Goal: Transaction & Acquisition: Purchase product/service

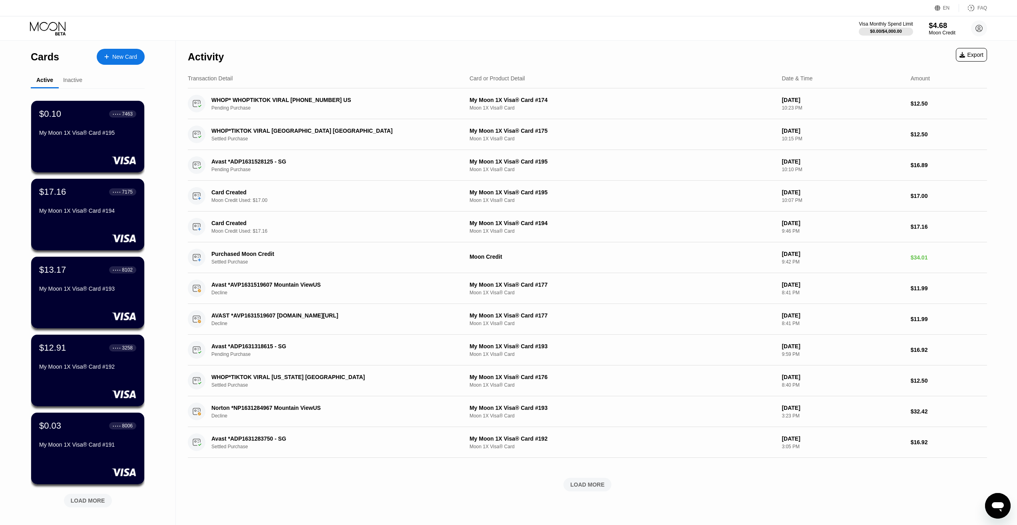
click at [937, 26] on div "$4.68" at bounding box center [942, 25] width 27 height 8
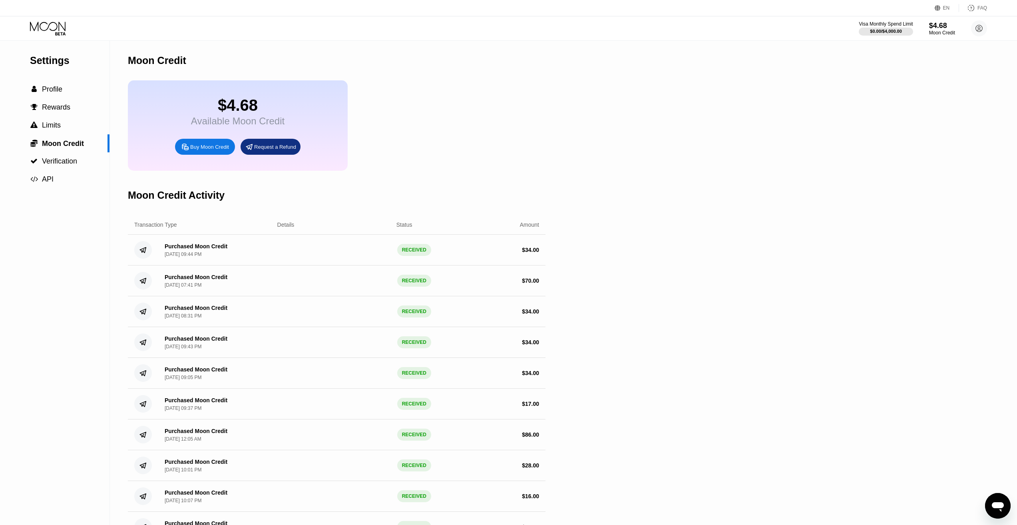
click at [180, 150] on div "Buy Moon Credit" at bounding box center [205, 147] width 60 height 16
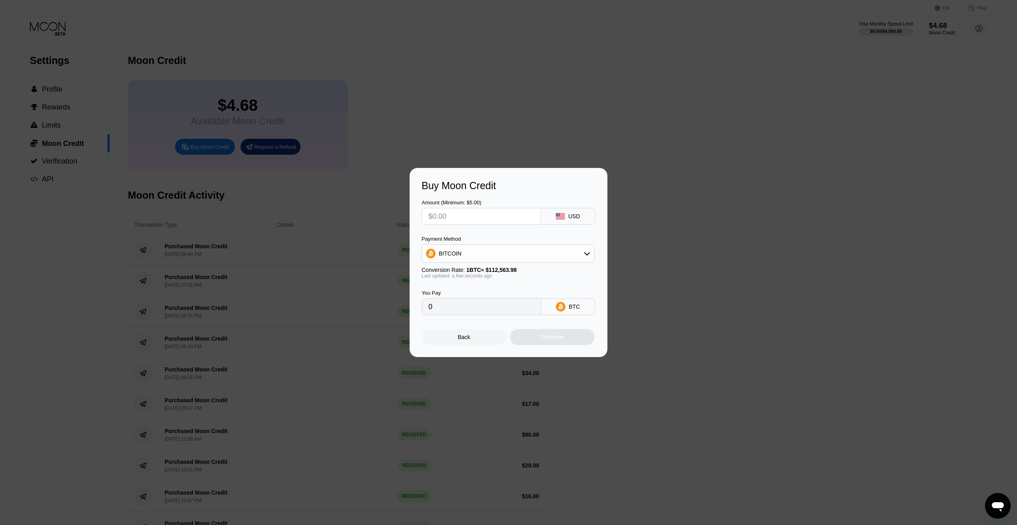
click at [464, 221] on input "text" at bounding box center [481, 216] width 106 height 16
type input "$3"
type input "0.00002666"
type input "$30"
type input "0.00026652"
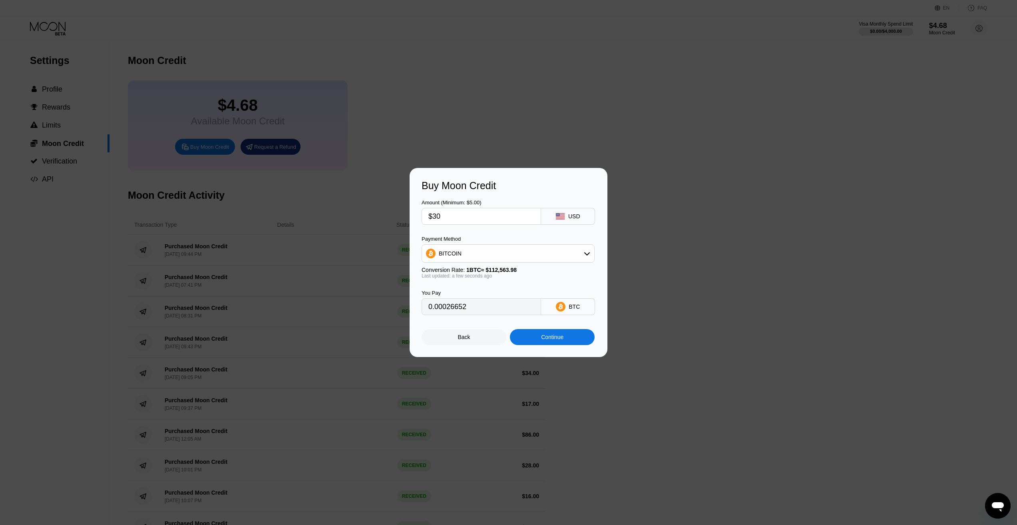
type input "$30"
click at [464, 256] on div "BITCOIN" at bounding box center [508, 253] width 172 height 16
click at [459, 289] on div "USDT on TRON" at bounding box center [508, 293] width 168 height 16
type input "30.30"
click at [555, 340] on div "Continue" at bounding box center [552, 337] width 22 height 6
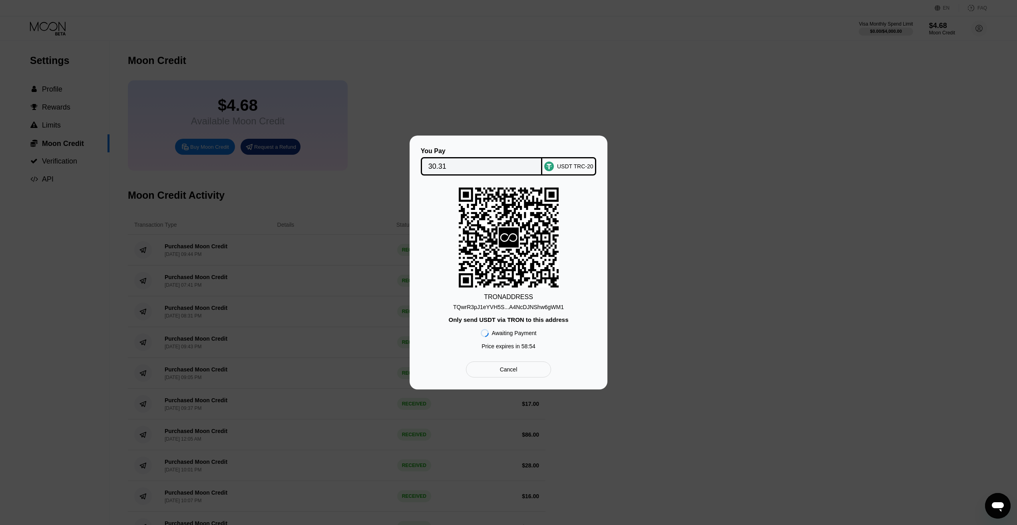
click at [505, 304] on div "TQwrR3pJ1eYVH5S...A4NcDJNShw6gWM1" at bounding box center [508, 307] width 111 height 6
click at [533, 304] on div "TQwrR3pJ1eYVH5S...A4NcDJNShw6gWM1" at bounding box center [508, 307] width 111 height 6
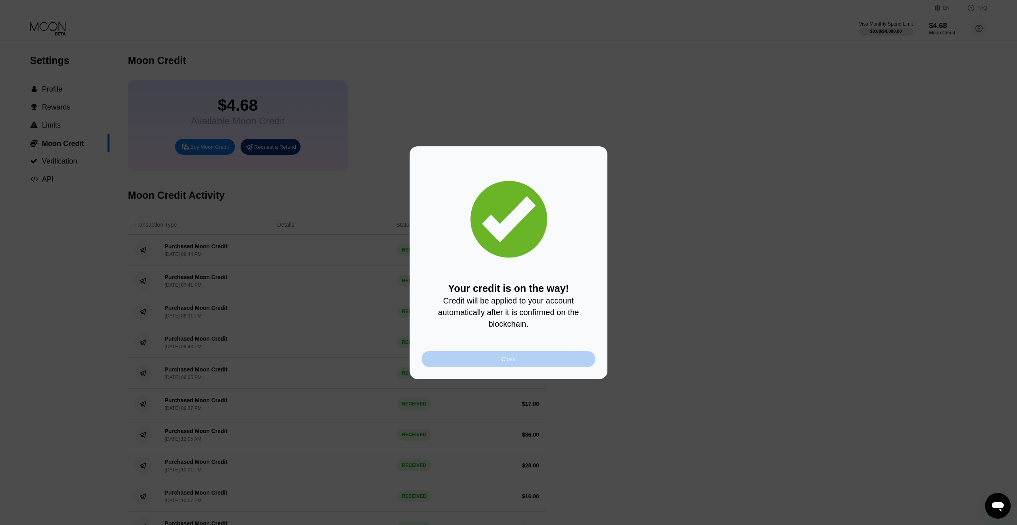
click at [517, 360] on div "Close" at bounding box center [509, 359] width 174 height 16
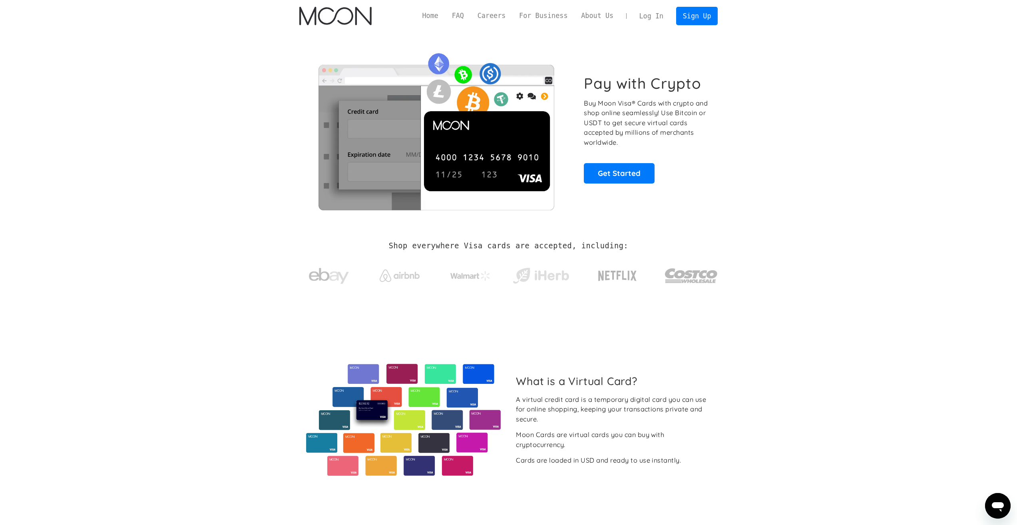
click at [655, 19] on link "Log In" at bounding box center [651, 16] width 38 height 18
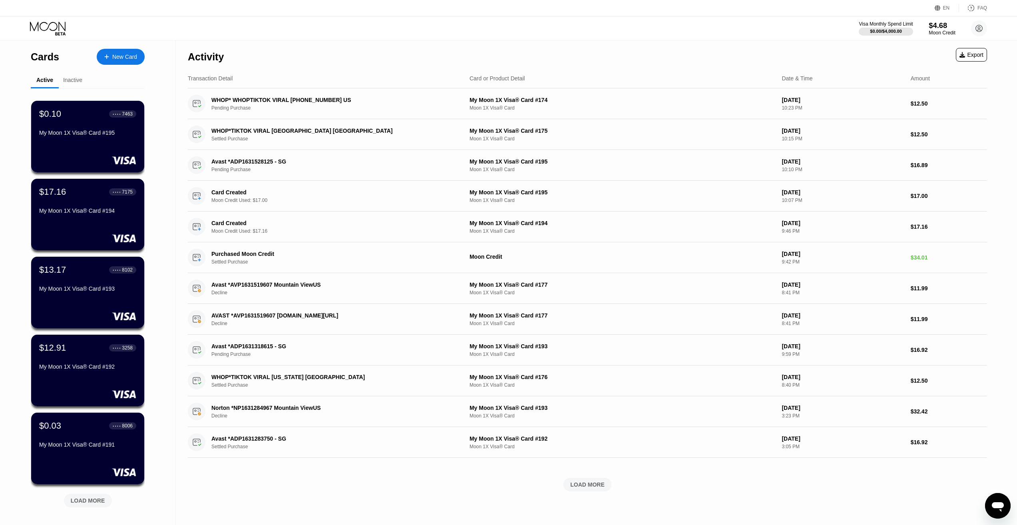
click at [937, 23] on div "$4.68" at bounding box center [942, 25] width 27 height 8
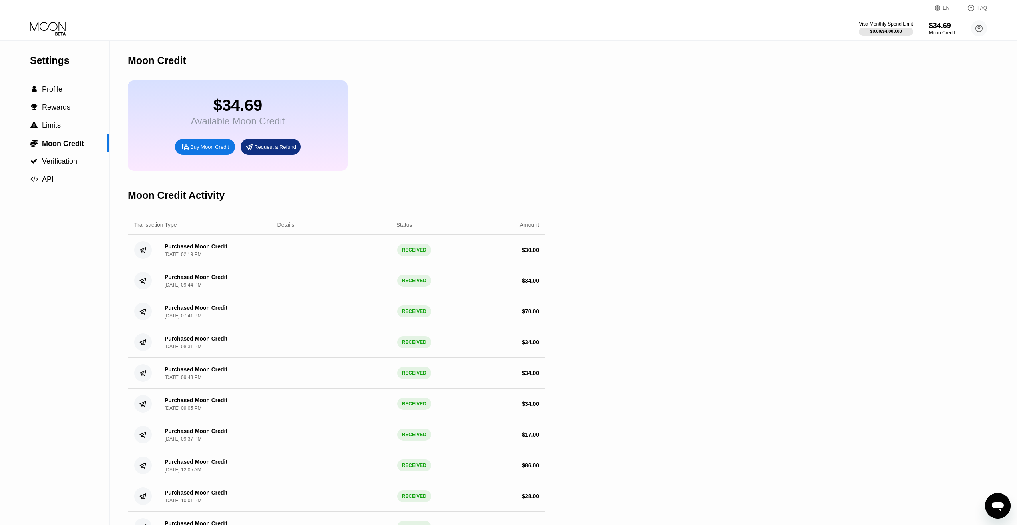
click at [48, 26] on icon at bounding box center [48, 29] width 37 height 14
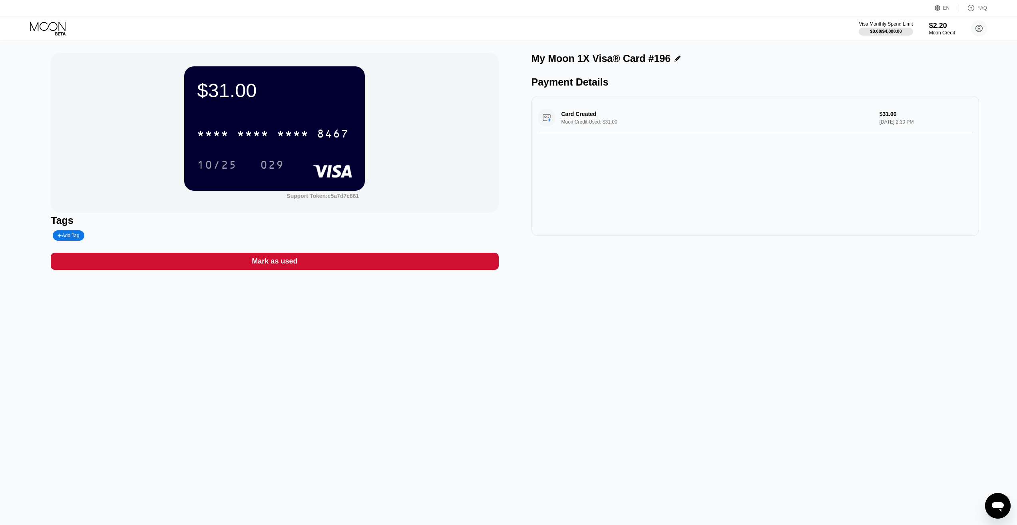
click at [45, 16] on div "EN Language Select an item Save FAQ" at bounding box center [508, 8] width 1017 height 16
click at [44, 23] on icon at bounding box center [48, 29] width 37 height 14
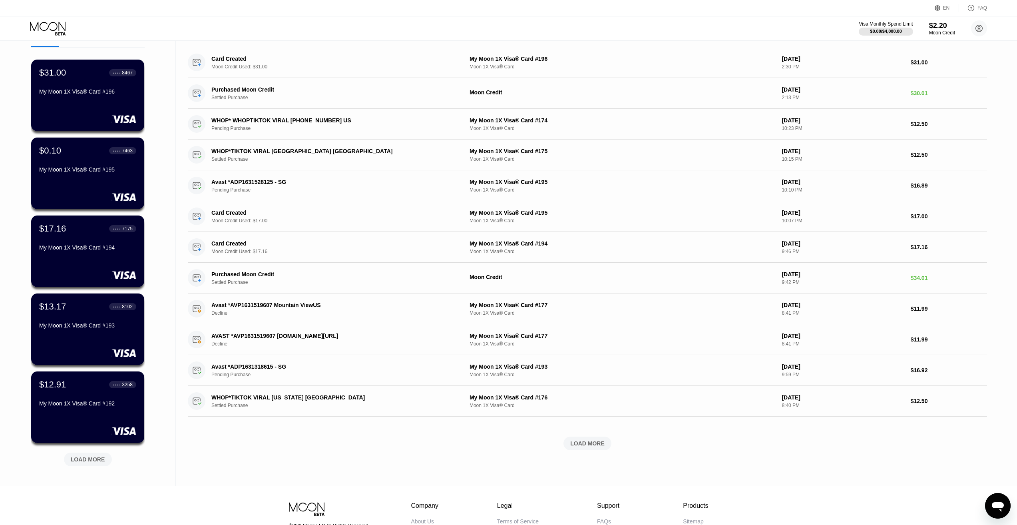
scroll to position [80, 0]
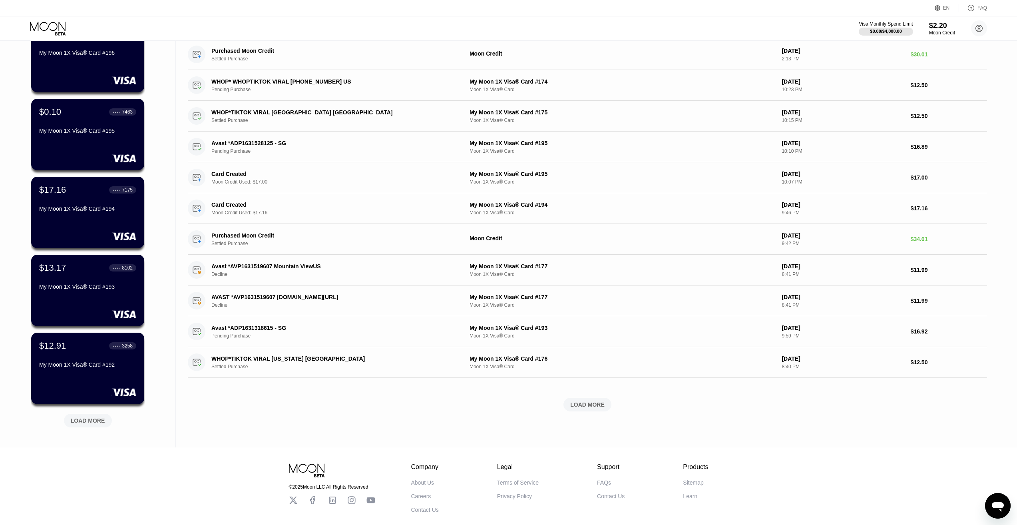
click at [91, 215] on div "My Moon 1X Visa® Card #194" at bounding box center [87, 210] width 97 height 10
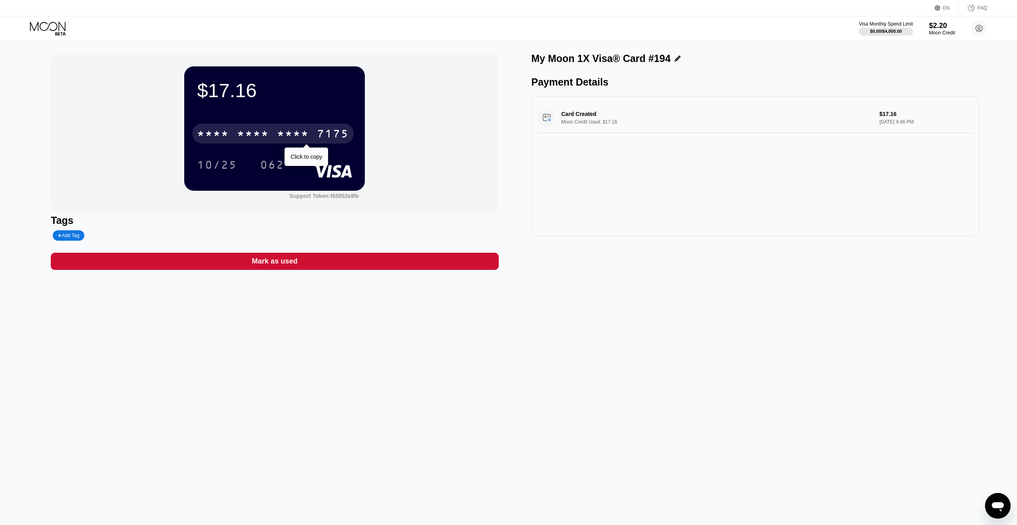
click at [276, 127] on div "* * * * * * * * * * * * 7175" at bounding box center [272, 133] width 161 height 20
click at [280, 127] on div "4513 6500 2988 7175" at bounding box center [272, 133] width 161 height 20
click at [272, 131] on div "* * * * * * * * * * * * 7175" at bounding box center [272, 133] width 161 height 20
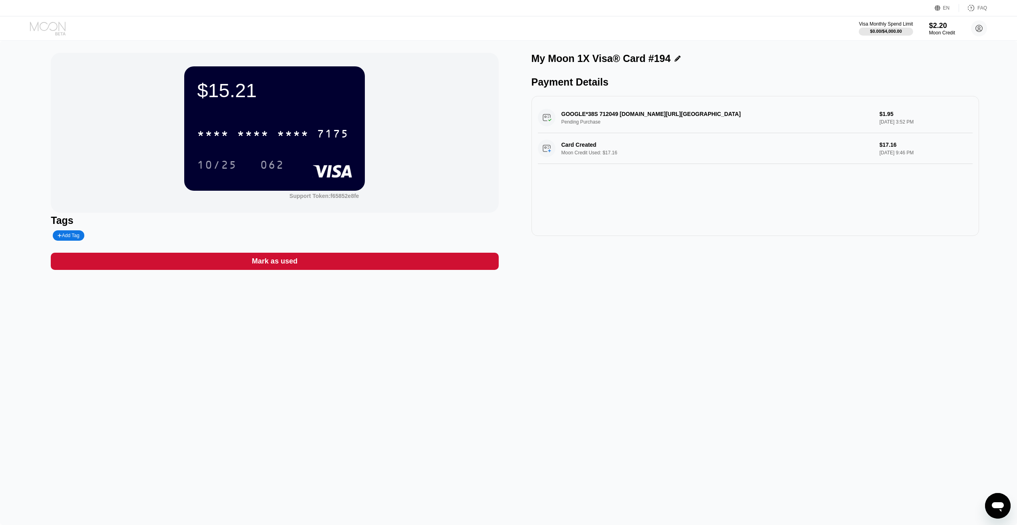
click at [53, 28] on icon at bounding box center [48, 29] width 37 height 14
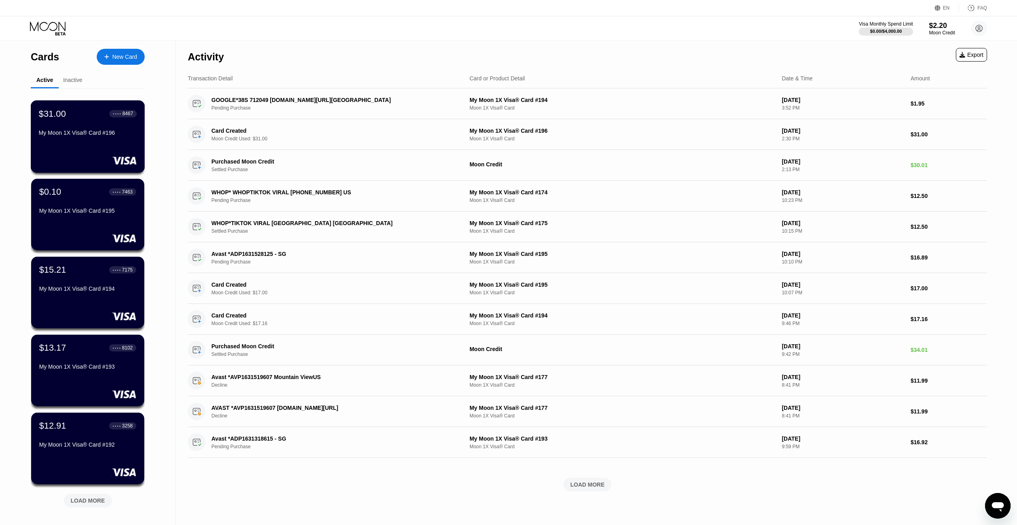
click at [95, 129] on div "$31.00 ● ● ● ● 8467 My Moon 1X Visa® Card #196" at bounding box center [88, 123] width 98 height 31
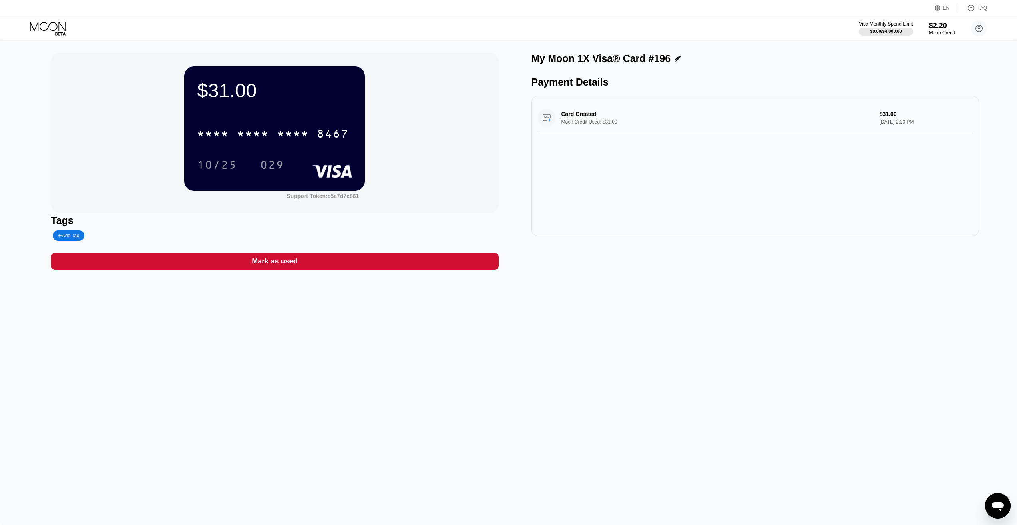
click at [628, 342] on div "$31.00 * * * * * * * * * * * * 8467 10/25 029 Support Token: c5a7d7c861 Tags Ad…" at bounding box center [508, 283] width 1017 height 484
click at [279, 132] on div "* * * *" at bounding box center [293, 134] width 32 height 13
click at [251, 348] on div "$31.00 4513 6500 2280 8467 10/25 029 Support Token: c5a7d7c861 Tags Add Tag Mar…" at bounding box center [508, 283] width 1017 height 484
click at [368, 368] on div "$31.00 4513 6500 2280 8467 10/25 029 Support Token: c5a7d7c861 Tags Add Tag Mar…" at bounding box center [508, 283] width 1017 height 484
click at [301, 355] on div "$31.00 4513 6500 2280 8467 10/25 029 Support Token: c5a7d7c861 Tags Add Tag Mar…" at bounding box center [508, 283] width 1017 height 484
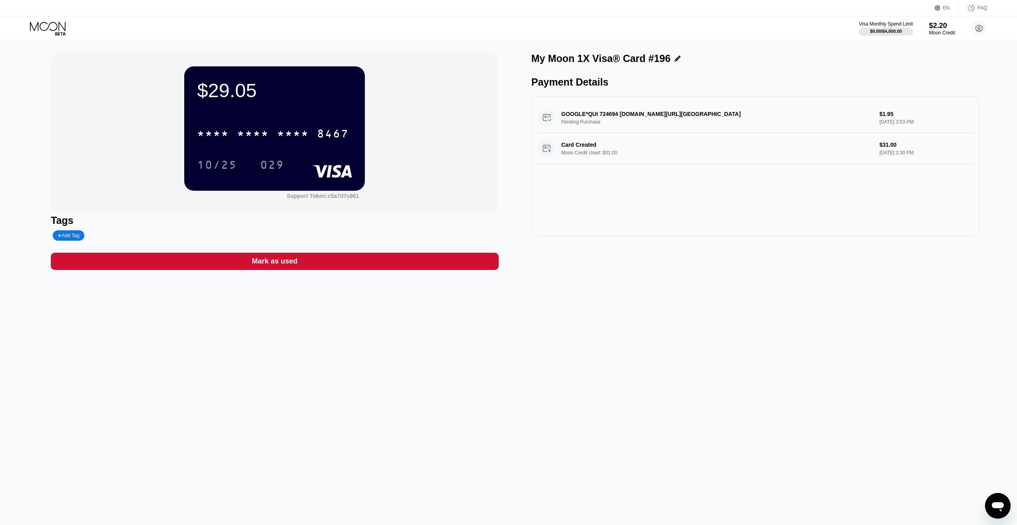
click at [586, 383] on div "$29.05 * * * * * * * * * * * * 8467 10/25 029 Support Token: c5a7d7c861 Tags Ad…" at bounding box center [508, 283] width 1017 height 484
